Goal: Task Accomplishment & Management: Use online tool/utility

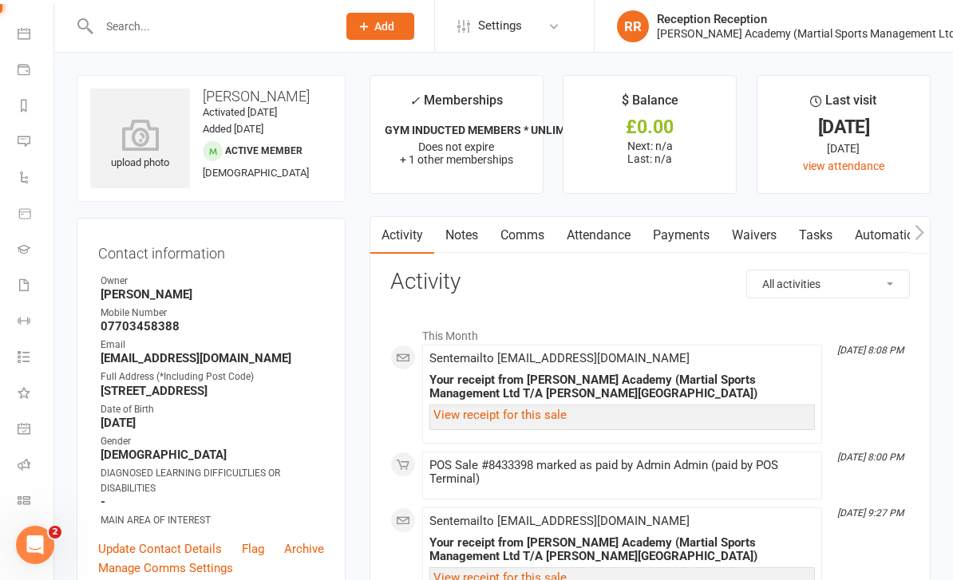
scroll to position [136, 2]
click at [27, 31] on icon at bounding box center [24, 33] width 13 height 13
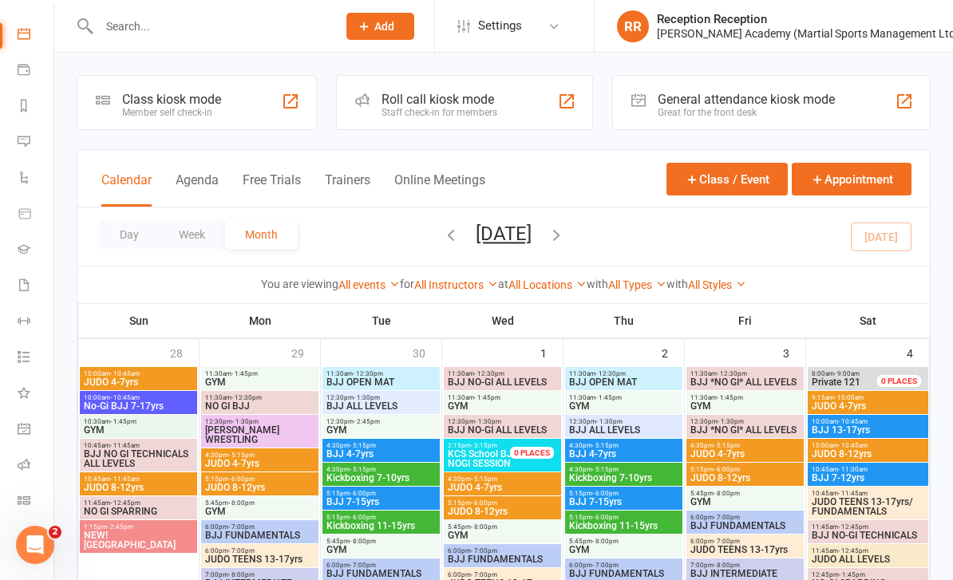
click at [456, 101] on div "Roll call kiosk mode" at bounding box center [440, 99] width 116 height 15
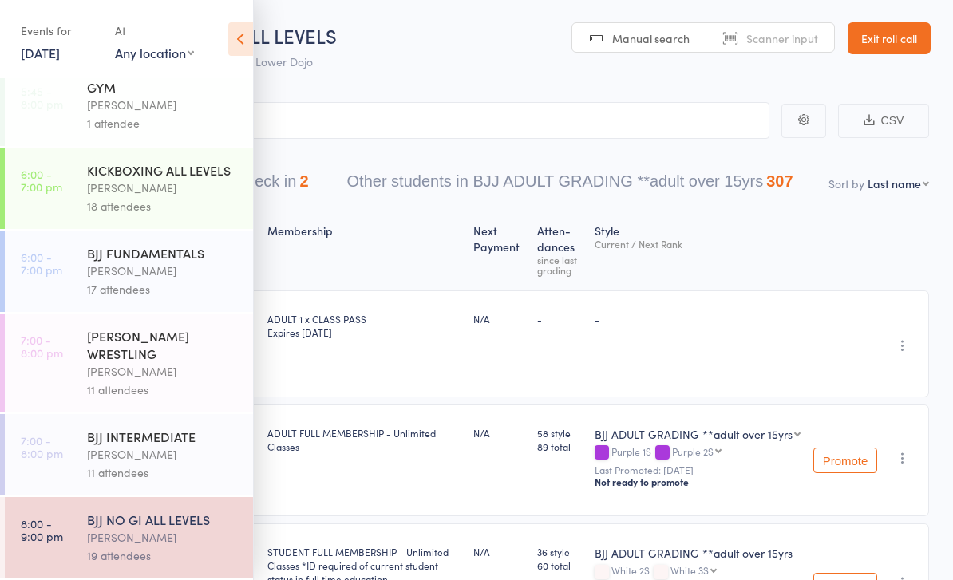
scroll to position [617, 0]
click at [174, 536] on div "[PERSON_NAME]" at bounding box center [163, 537] width 152 height 18
click at [251, 42] on icon at bounding box center [240, 39] width 25 height 34
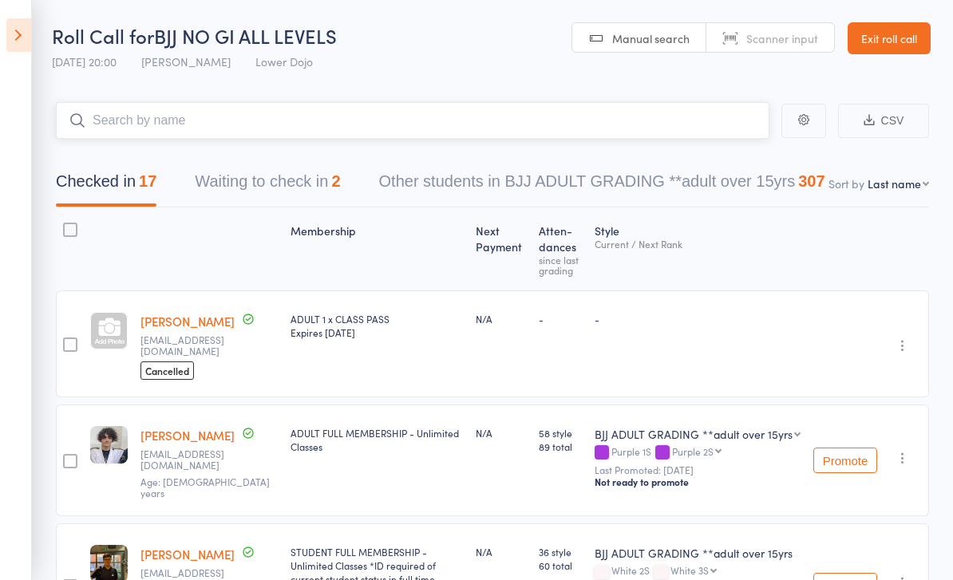
click at [474, 127] on input "search" at bounding box center [413, 120] width 714 height 37
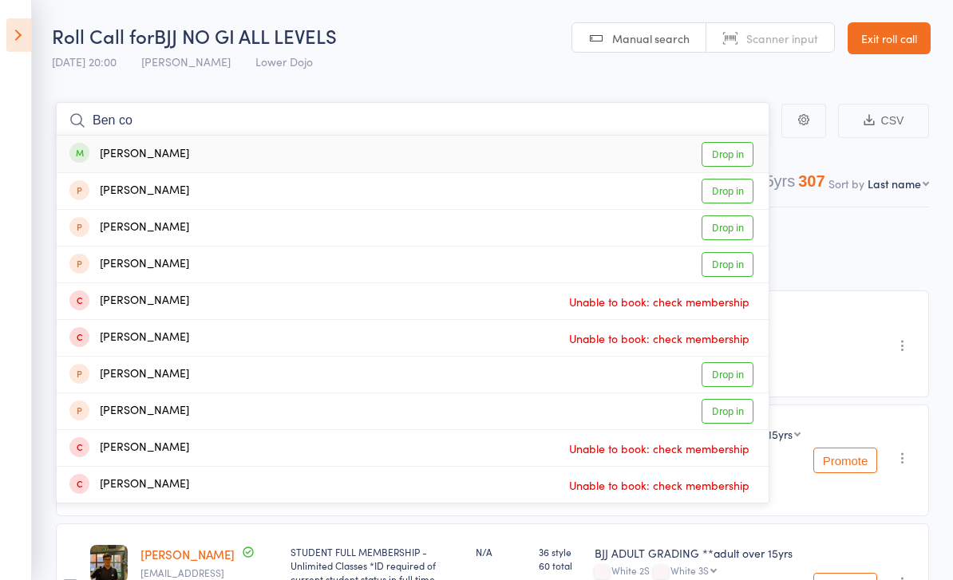
type input "Ben co"
click at [297, 156] on div "[PERSON_NAME] Drop in" at bounding box center [413, 154] width 712 height 37
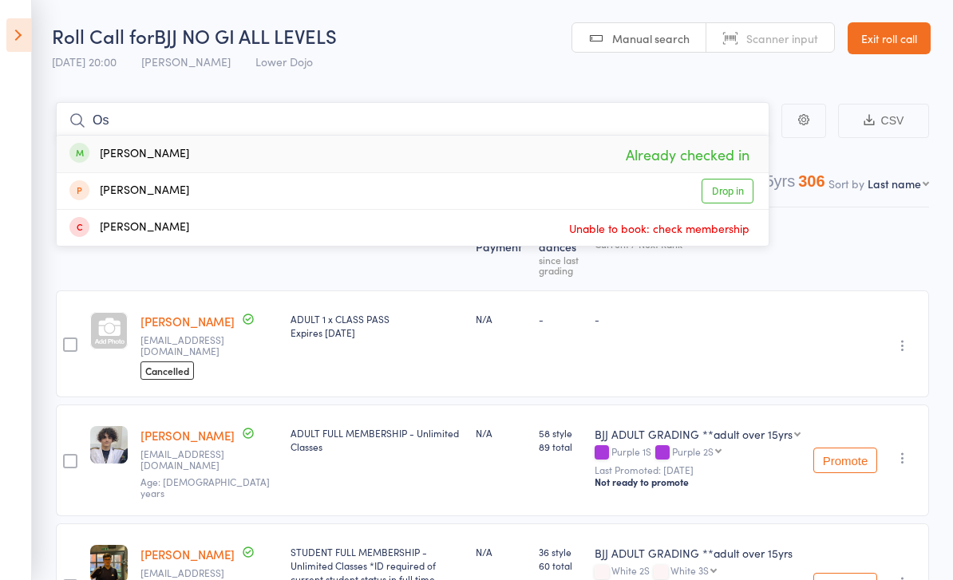
type input "O"
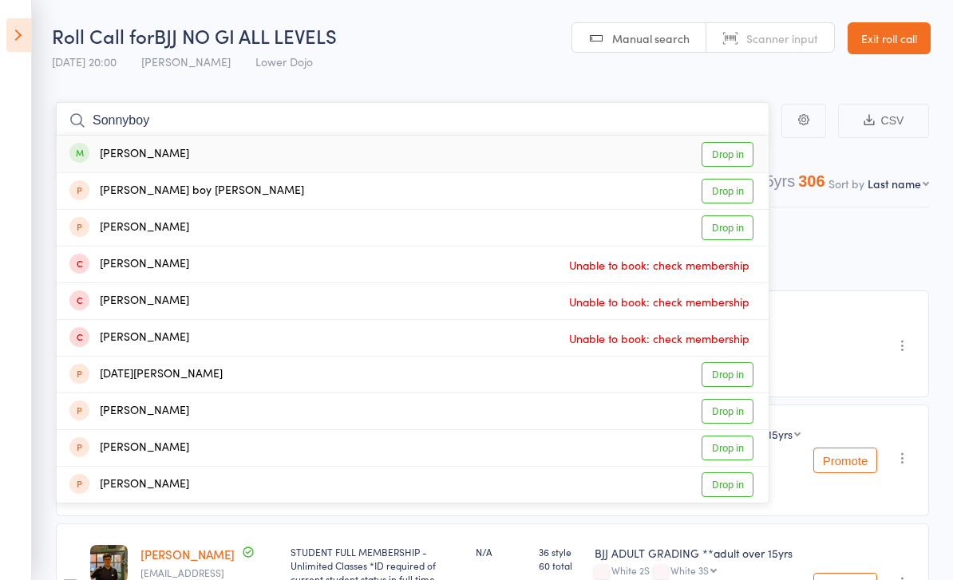
type input "Sonnyboy"
click at [251, 158] on div "[PERSON_NAME] Drop in" at bounding box center [413, 154] width 712 height 37
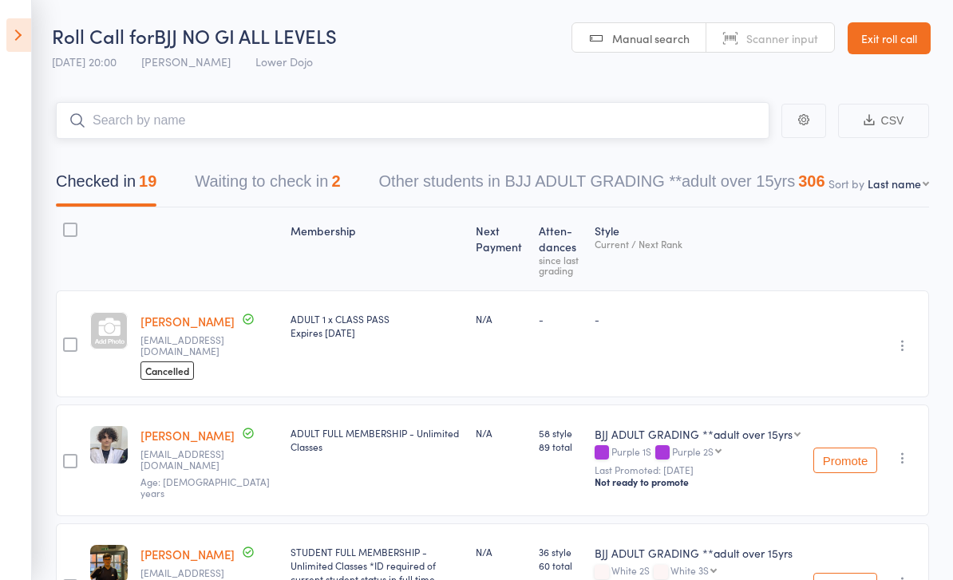
click at [292, 117] on input "search" at bounding box center [413, 120] width 714 height 37
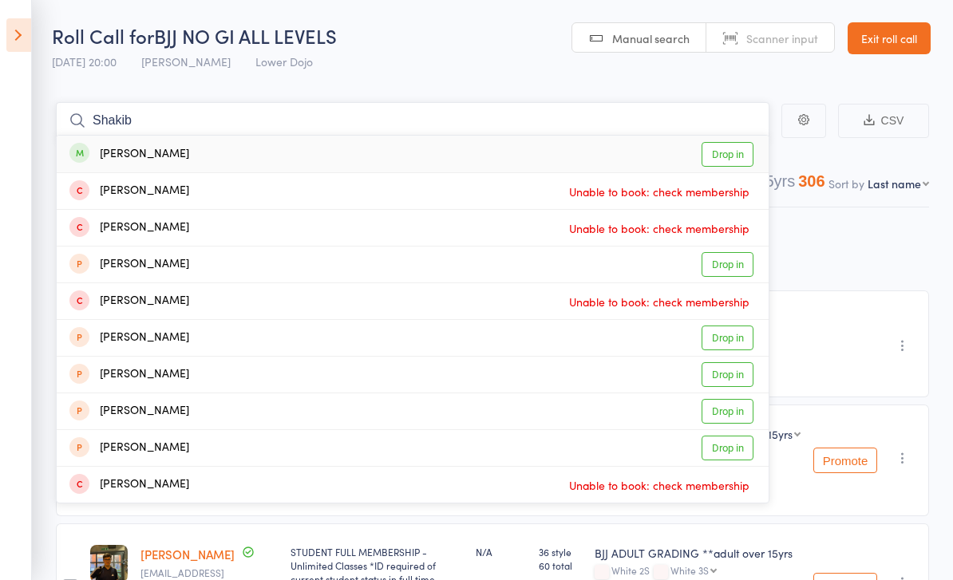
type input "Shakib"
click at [239, 155] on div "[PERSON_NAME] Drop in" at bounding box center [413, 154] width 712 height 37
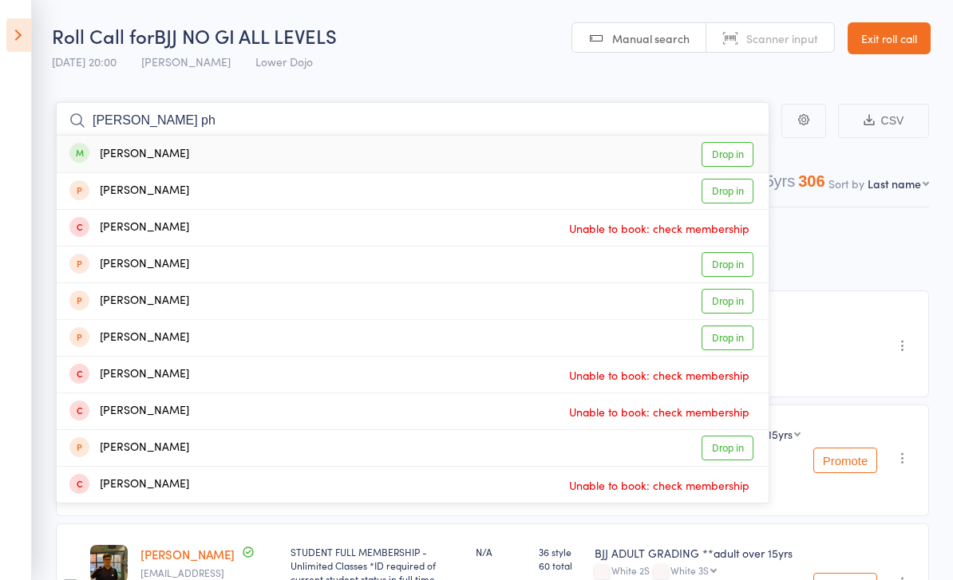
type input "[PERSON_NAME] ph"
click at [202, 155] on div "[PERSON_NAME] Drop in" at bounding box center [413, 154] width 712 height 37
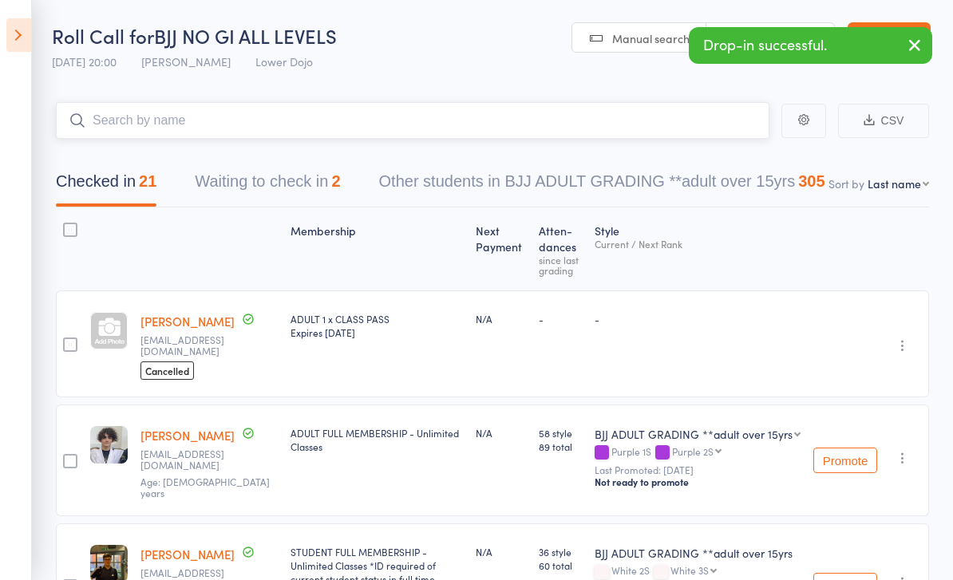
click at [350, 126] on input "search" at bounding box center [413, 120] width 714 height 37
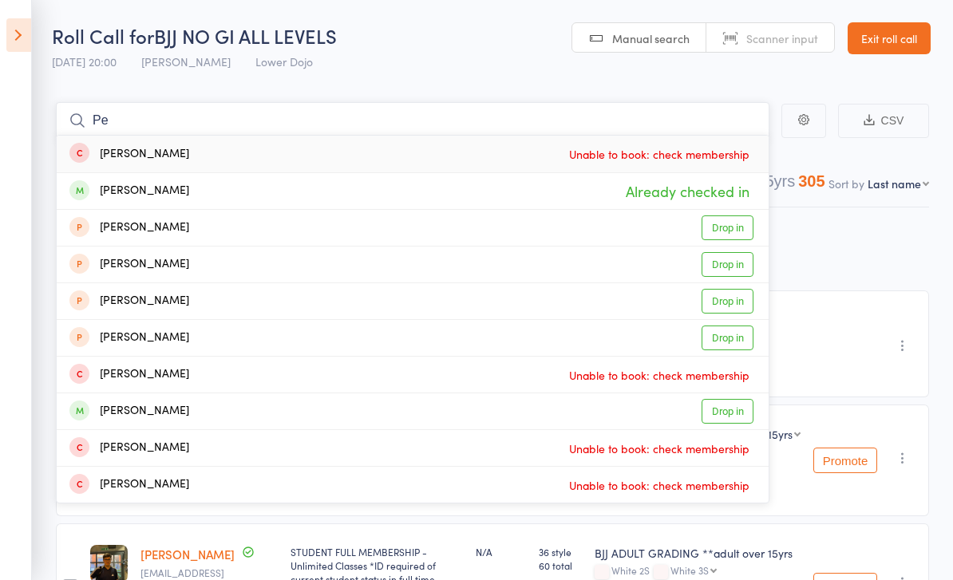
type input "P"
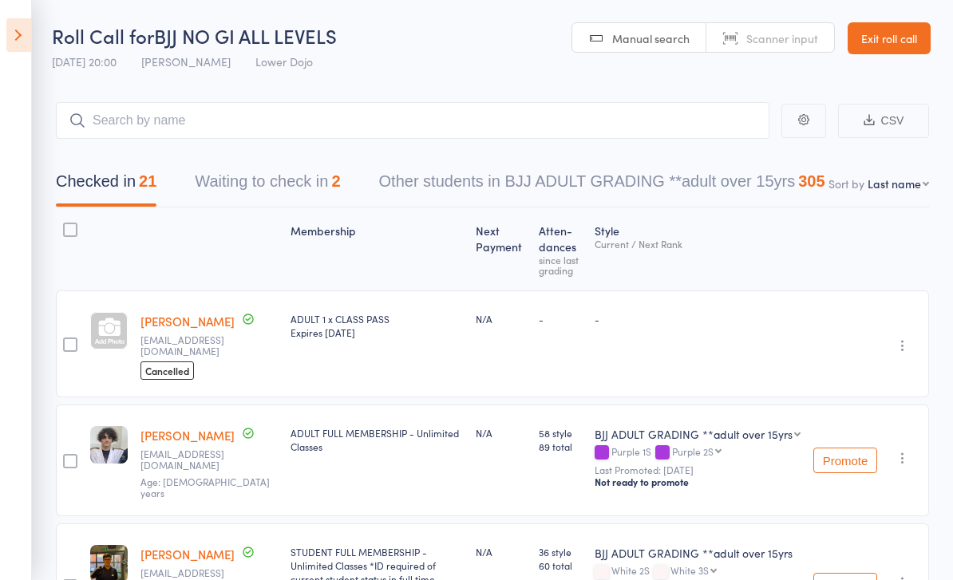
click at [342, 148] on div "Checked in 21 Waiting to check in 2 Other students in BJJ ADULT GRADING **adult…" at bounding box center [492, 173] width 873 height 69
click at [235, 124] on input "search" at bounding box center [413, 120] width 714 height 37
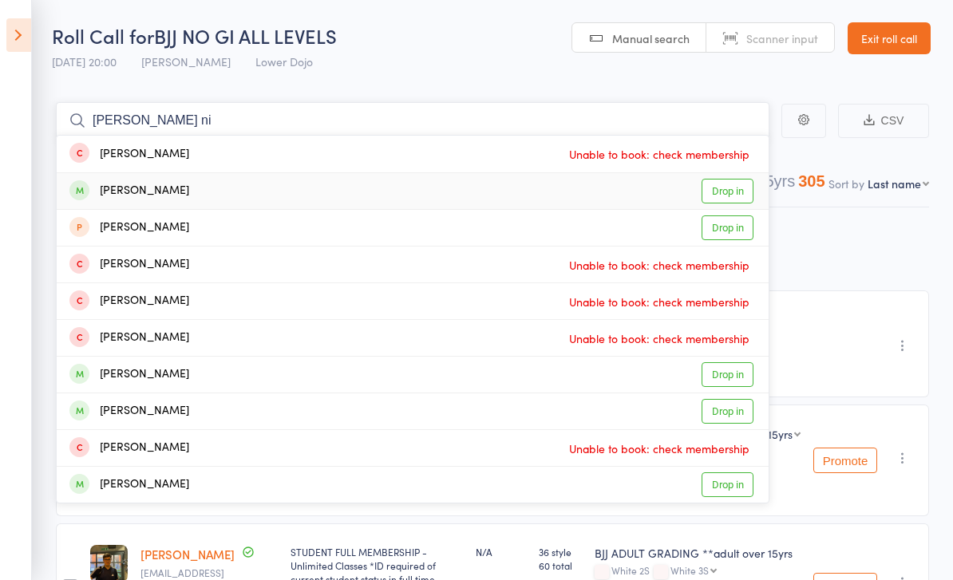
type input "[PERSON_NAME] ni"
click at [205, 199] on div "[PERSON_NAME] Drop in" at bounding box center [413, 191] width 712 height 36
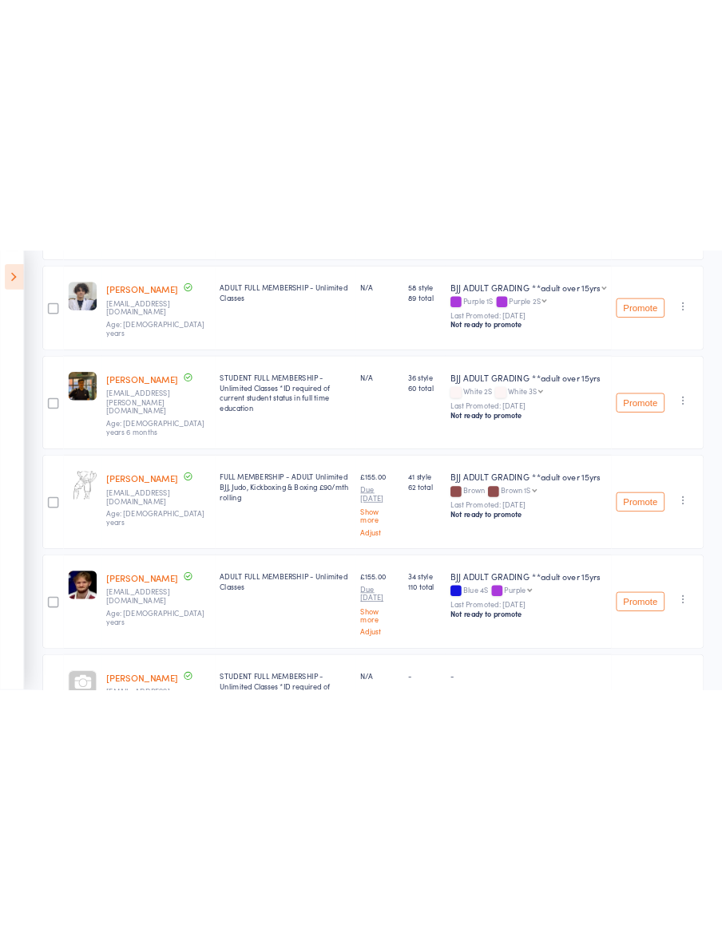
scroll to position [0, 0]
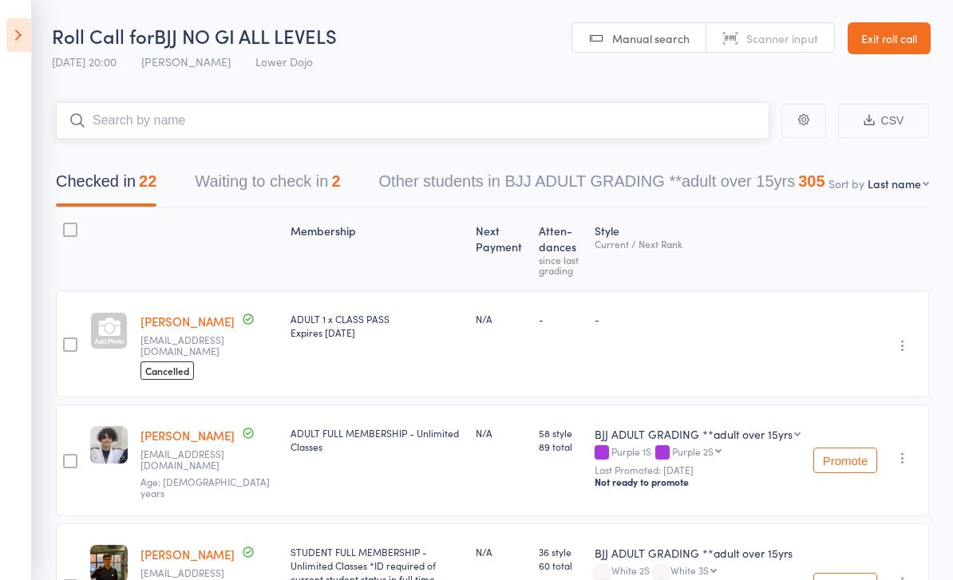
click at [338, 120] on input "search" at bounding box center [413, 120] width 714 height 37
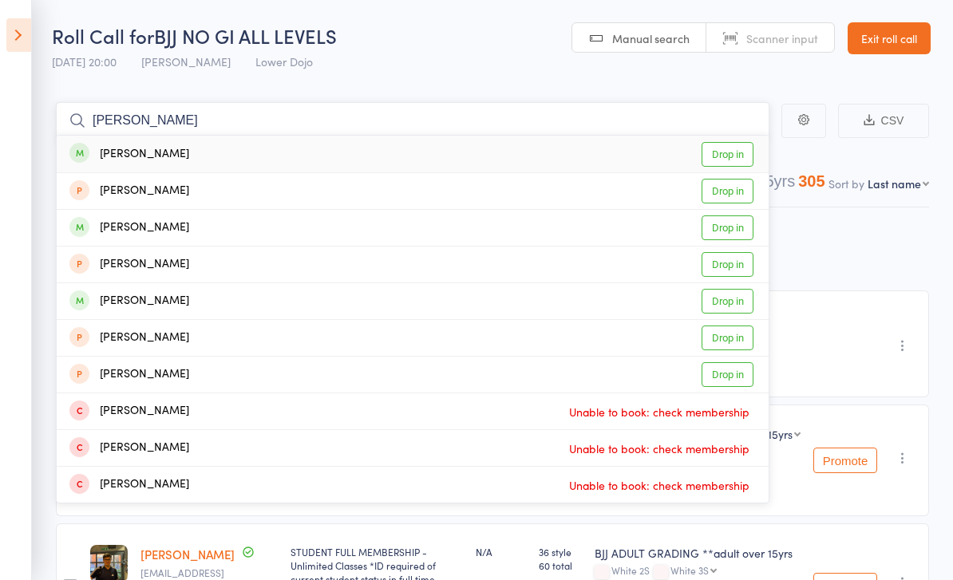
type input "[PERSON_NAME]"
click at [228, 156] on div "[PERSON_NAME] Drop in" at bounding box center [413, 154] width 712 height 37
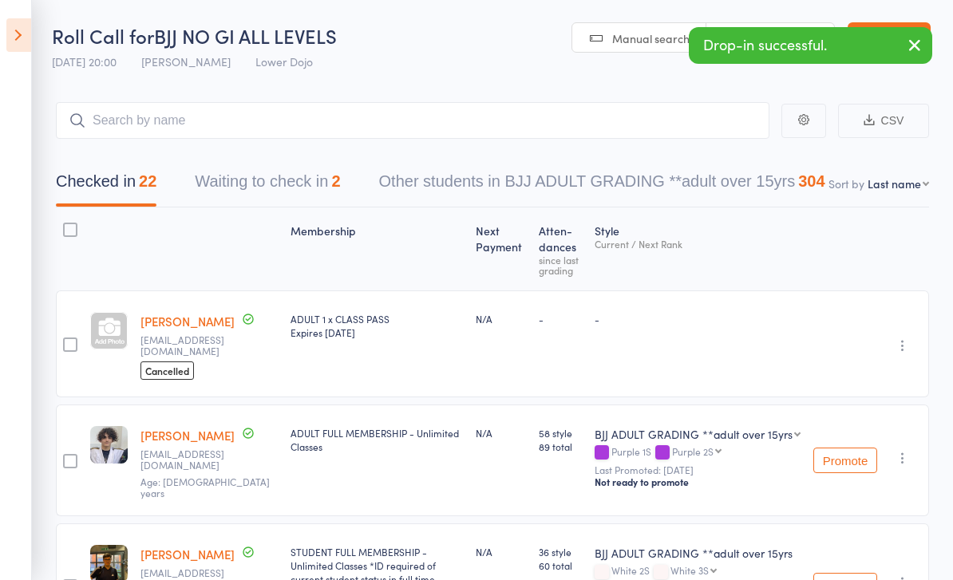
click at [26, 38] on icon at bounding box center [18, 35] width 25 height 34
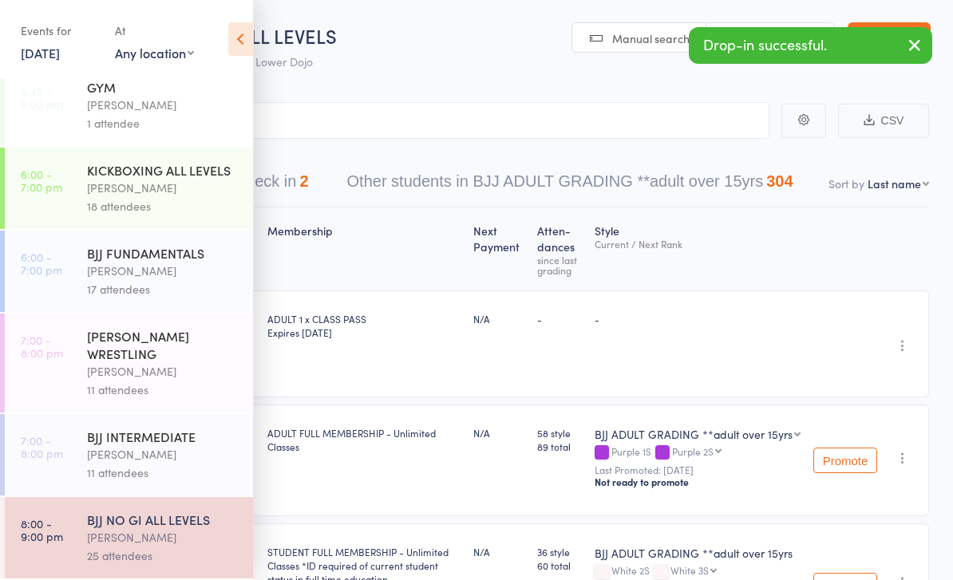
click at [192, 349] on div "[PERSON_NAME] WRESTLING" at bounding box center [163, 344] width 152 height 35
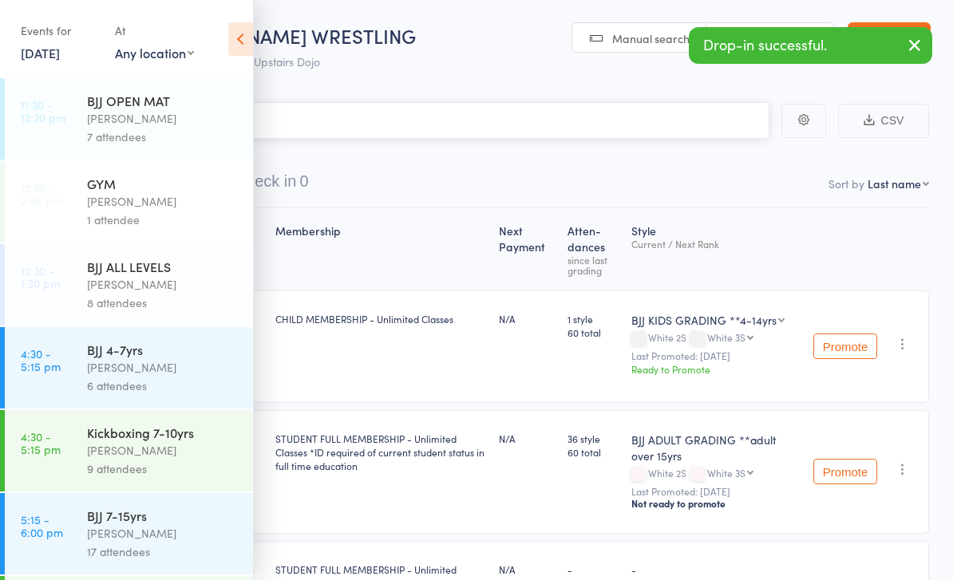
click at [453, 123] on input "search" at bounding box center [397, 120] width 746 height 37
click at [239, 44] on icon at bounding box center [240, 39] width 25 height 34
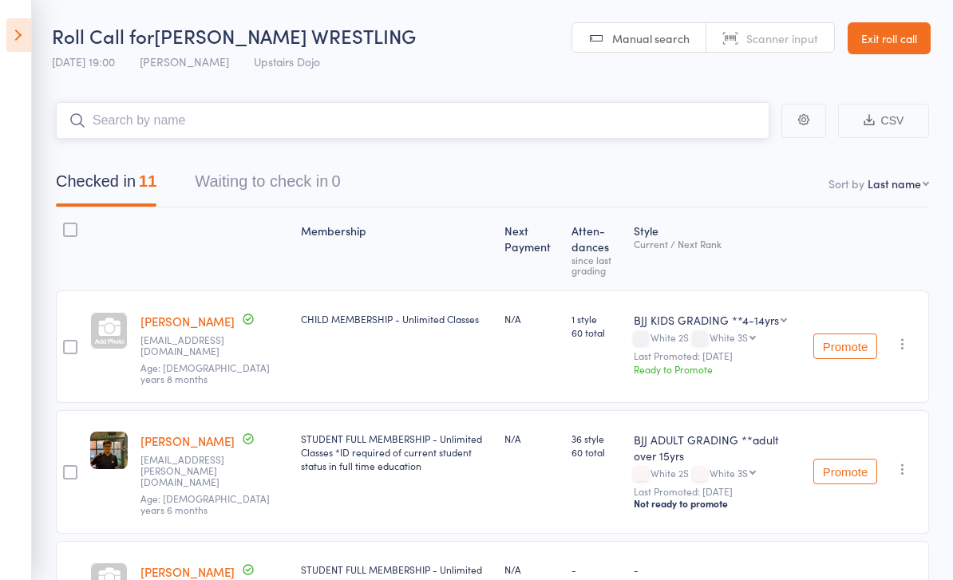
click at [358, 109] on input "search" at bounding box center [413, 120] width 714 height 37
type input "[PERSON_NAME]"
